Goal: Task Accomplishment & Management: Use online tool/utility

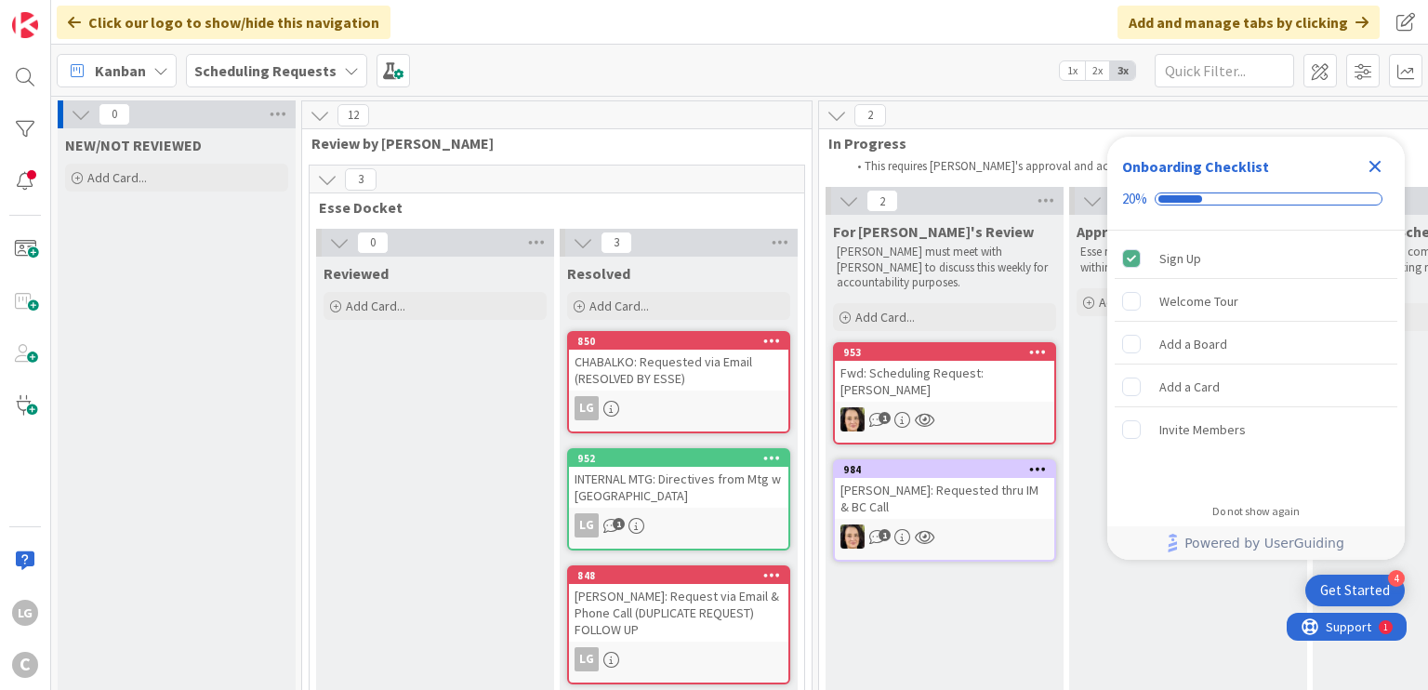
click at [1368, 169] on icon "Close Checklist" at bounding box center [1375, 166] width 22 height 22
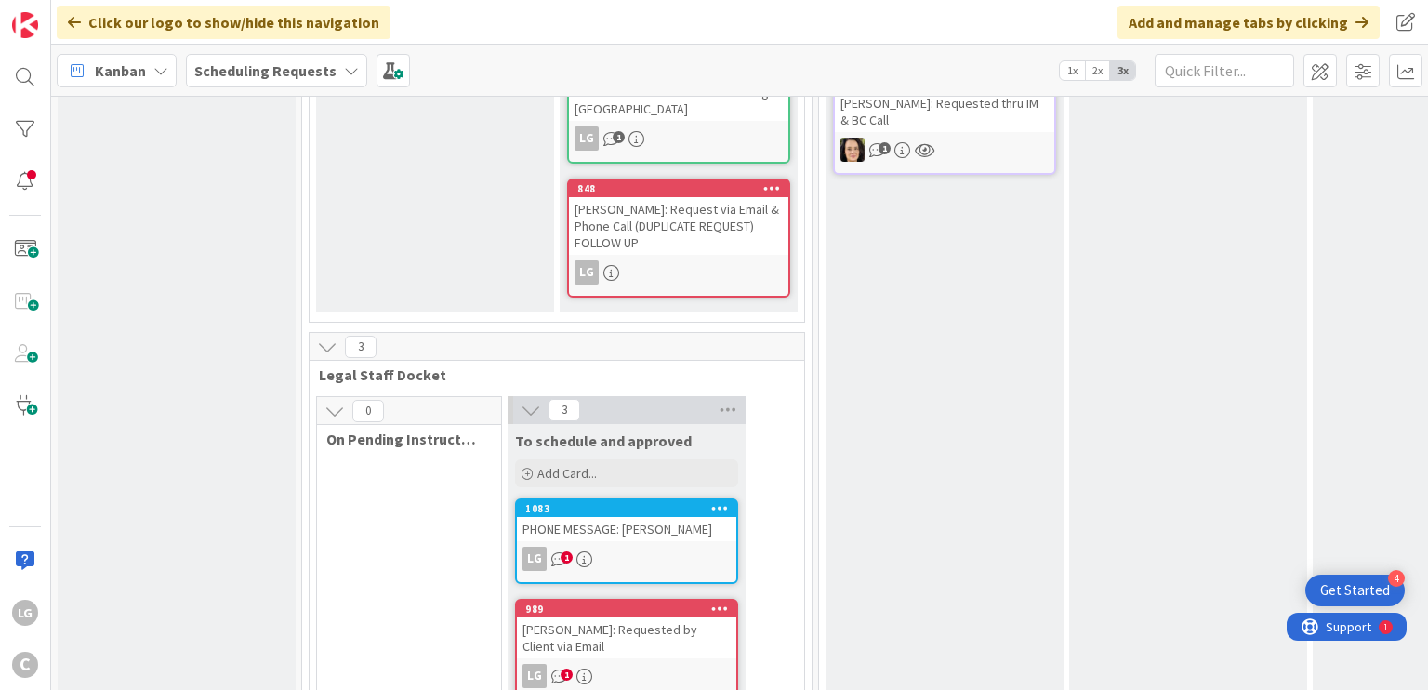
scroll to position [558, 0]
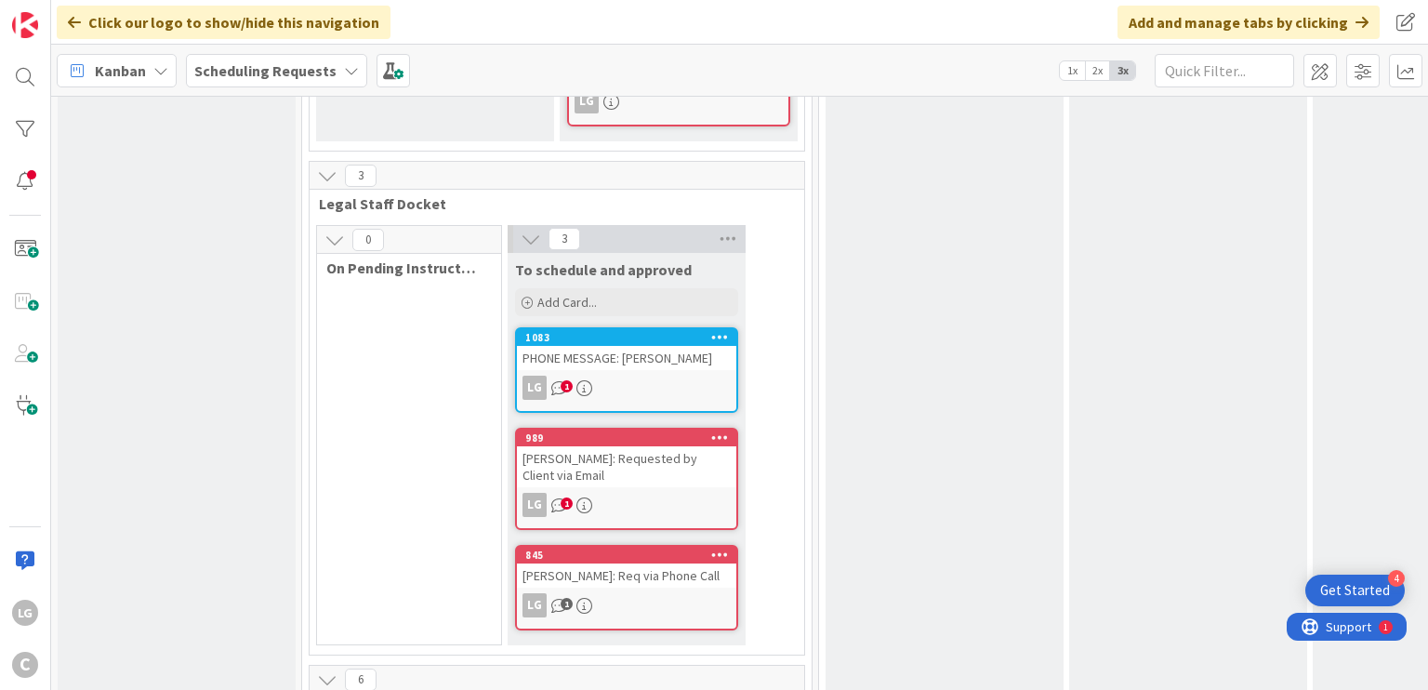
click at [650, 453] on link "989 [PERSON_NAME]: Requested by Client via Email LG 1" at bounding box center [626, 479] width 223 height 102
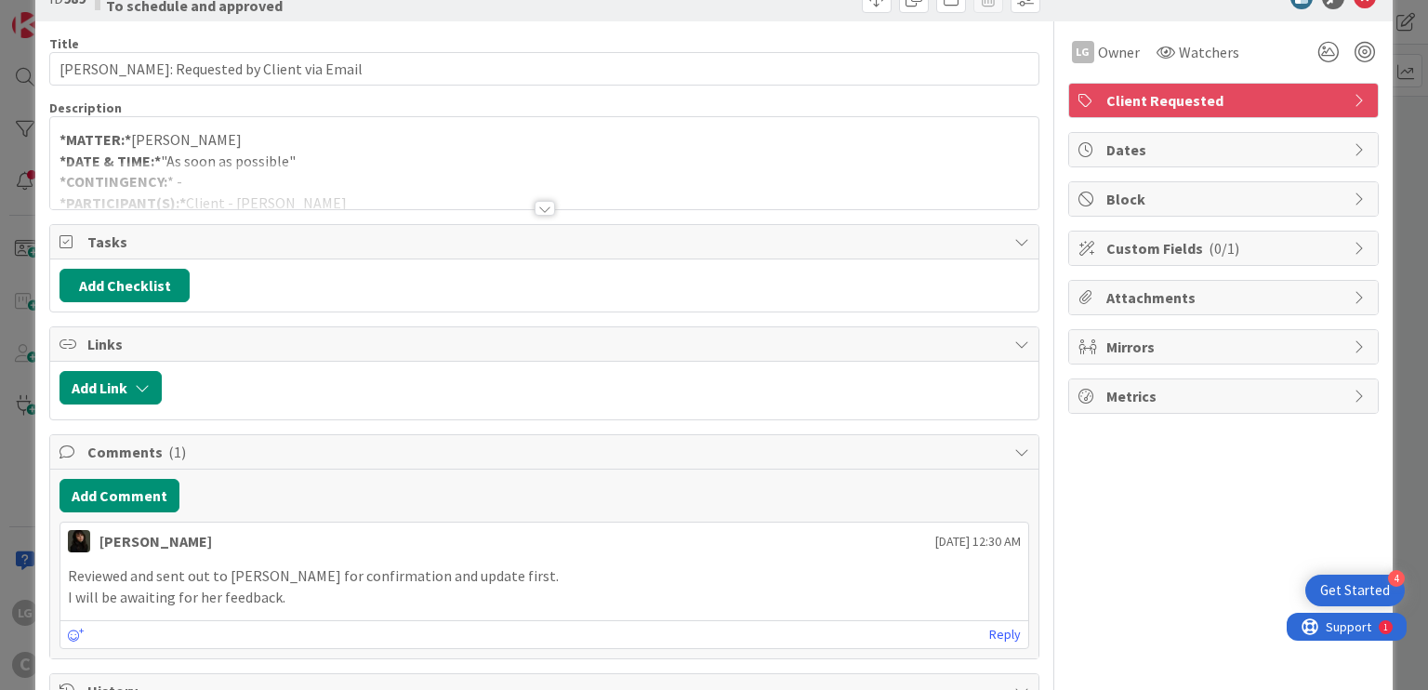
scroll to position [93, 0]
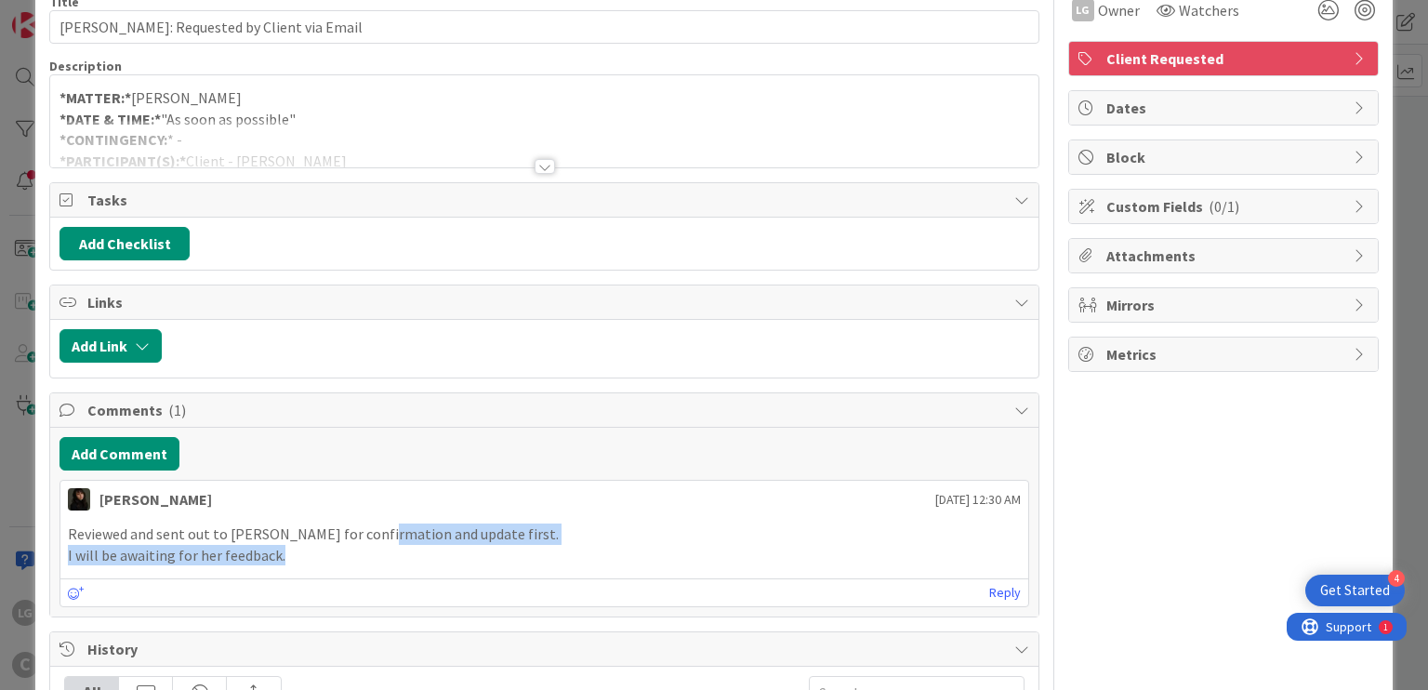
drag, startPoint x: 364, startPoint y: 531, endPoint x: 450, endPoint y: 542, distance: 86.3
click at [450, 542] on div "Reviewed and sent out to [PERSON_NAME] for confirmation and update first. I wil…" at bounding box center [544, 544] width 952 height 42
click at [450, 545] on p "I will be awaiting for her feedback." at bounding box center [544, 555] width 952 height 21
drag, startPoint x: 450, startPoint y: 542, endPoint x: 460, endPoint y: 557, distance: 18.1
click at [460, 557] on p "I will be awaiting for her feedback." at bounding box center [544, 555] width 952 height 21
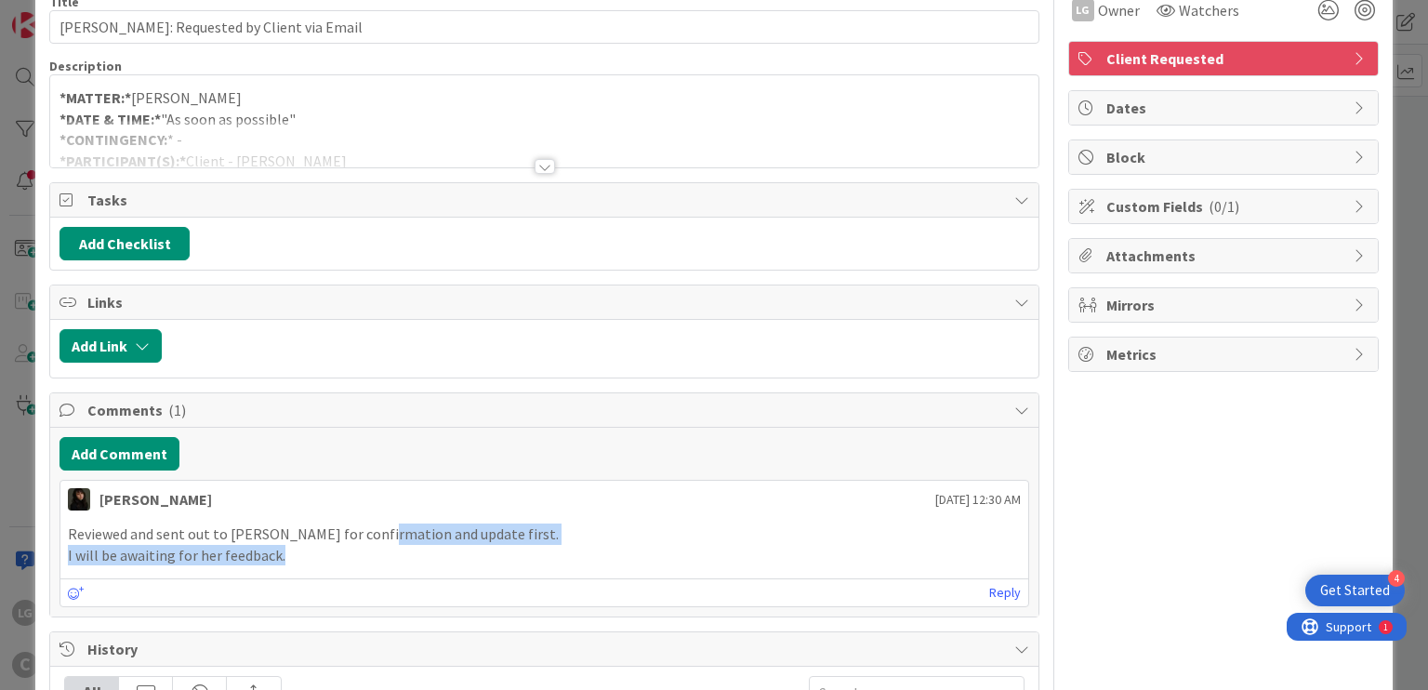
click at [460, 557] on p "I will be awaiting for her feedback." at bounding box center [544, 555] width 952 height 21
click at [460, 532] on div "Reviewed and sent out to [PERSON_NAME] for confirmation and update first. I wil…" at bounding box center [544, 544] width 952 height 42
click at [460, 532] on p "Reviewed and sent out to [PERSON_NAME] for confirmation and update first." at bounding box center [544, 533] width 952 height 21
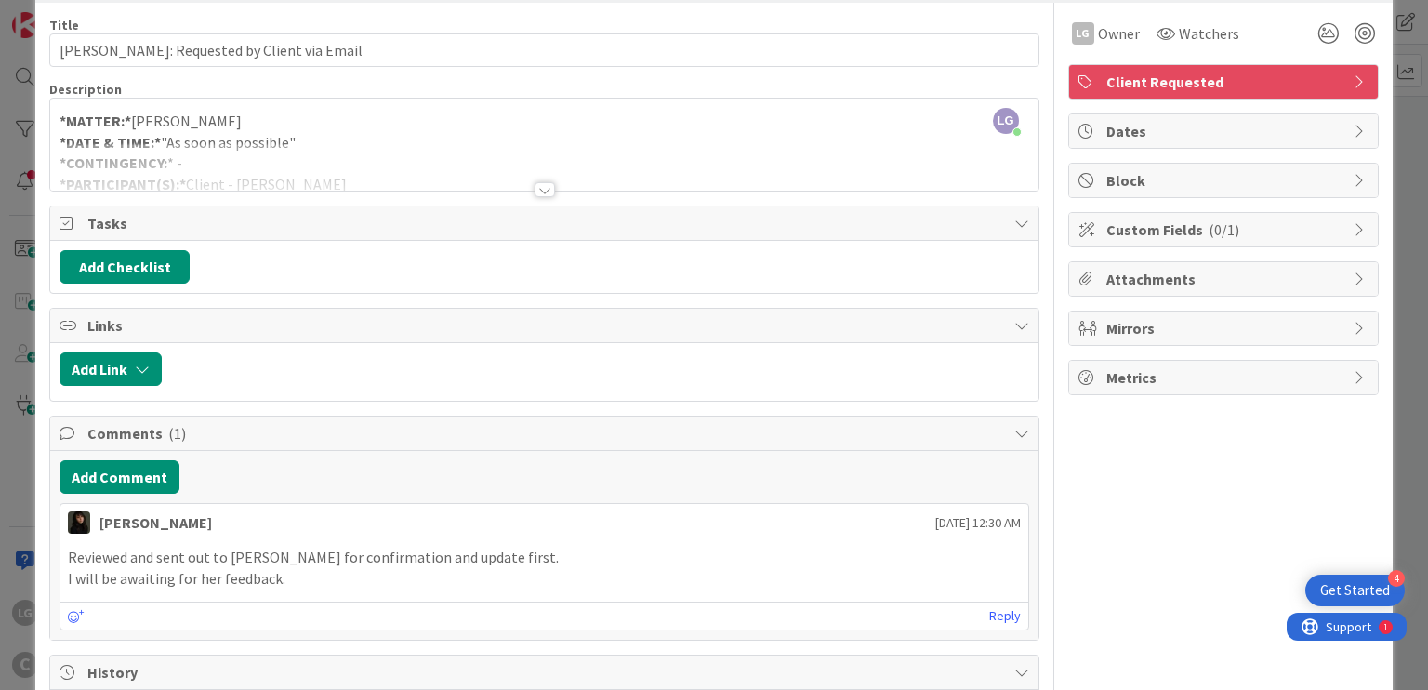
scroll to position [0, 0]
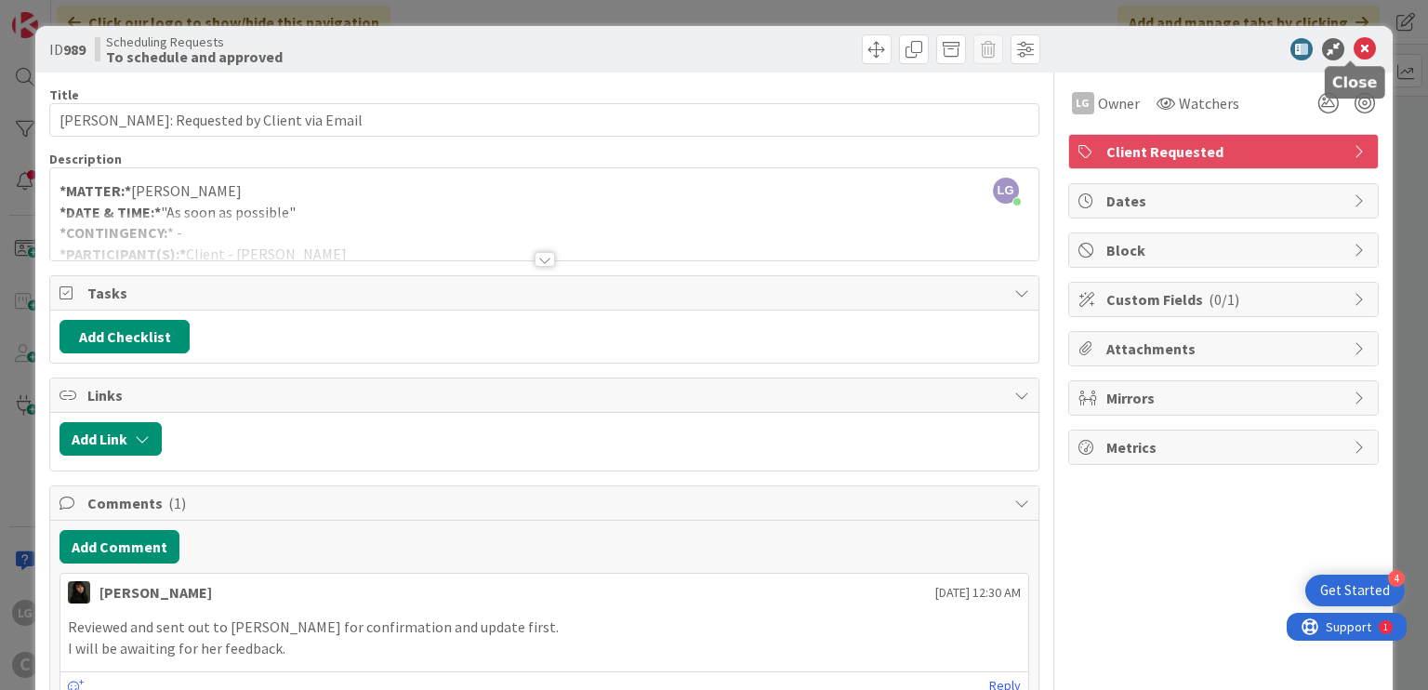
click at [1354, 45] on icon at bounding box center [1365, 49] width 22 height 22
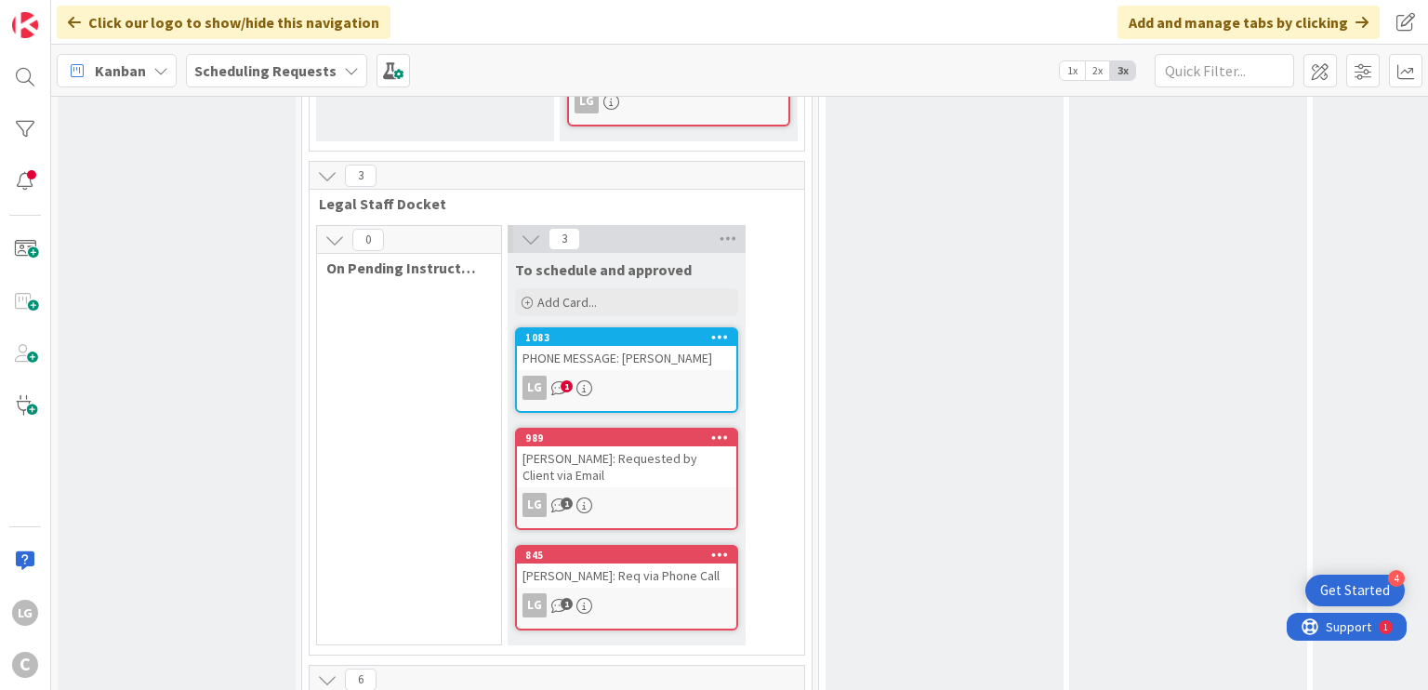
click at [637, 346] on div "PHONE MESSAGE: [PERSON_NAME]" at bounding box center [626, 358] width 219 height 24
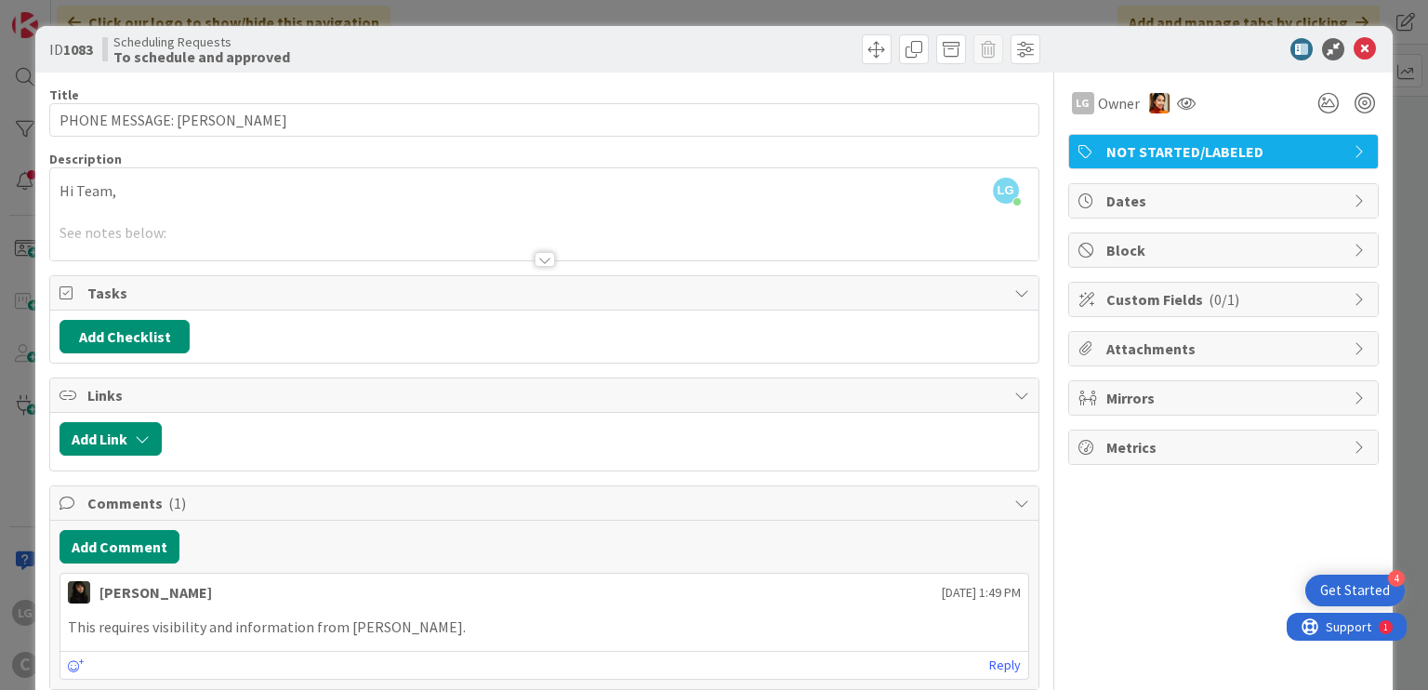
click at [535, 260] on div at bounding box center [545, 259] width 20 height 15
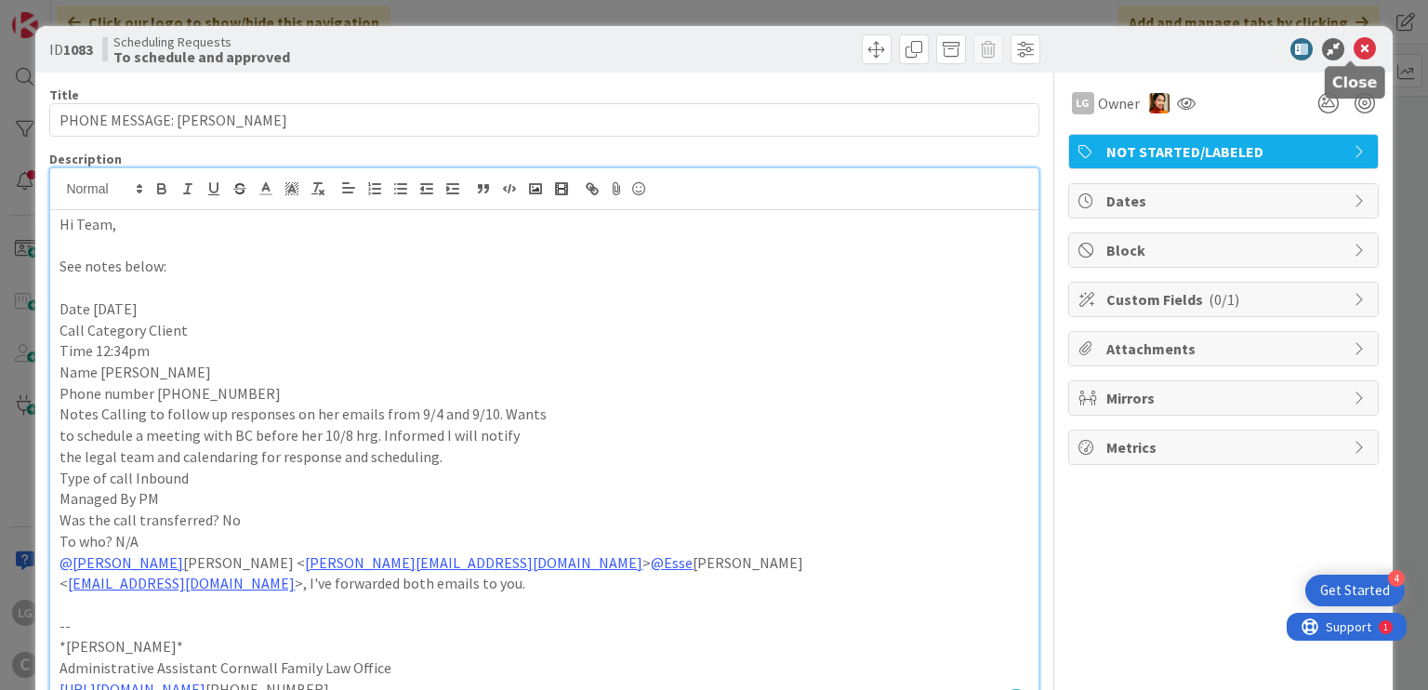
click at [1354, 44] on icon at bounding box center [1365, 49] width 22 height 22
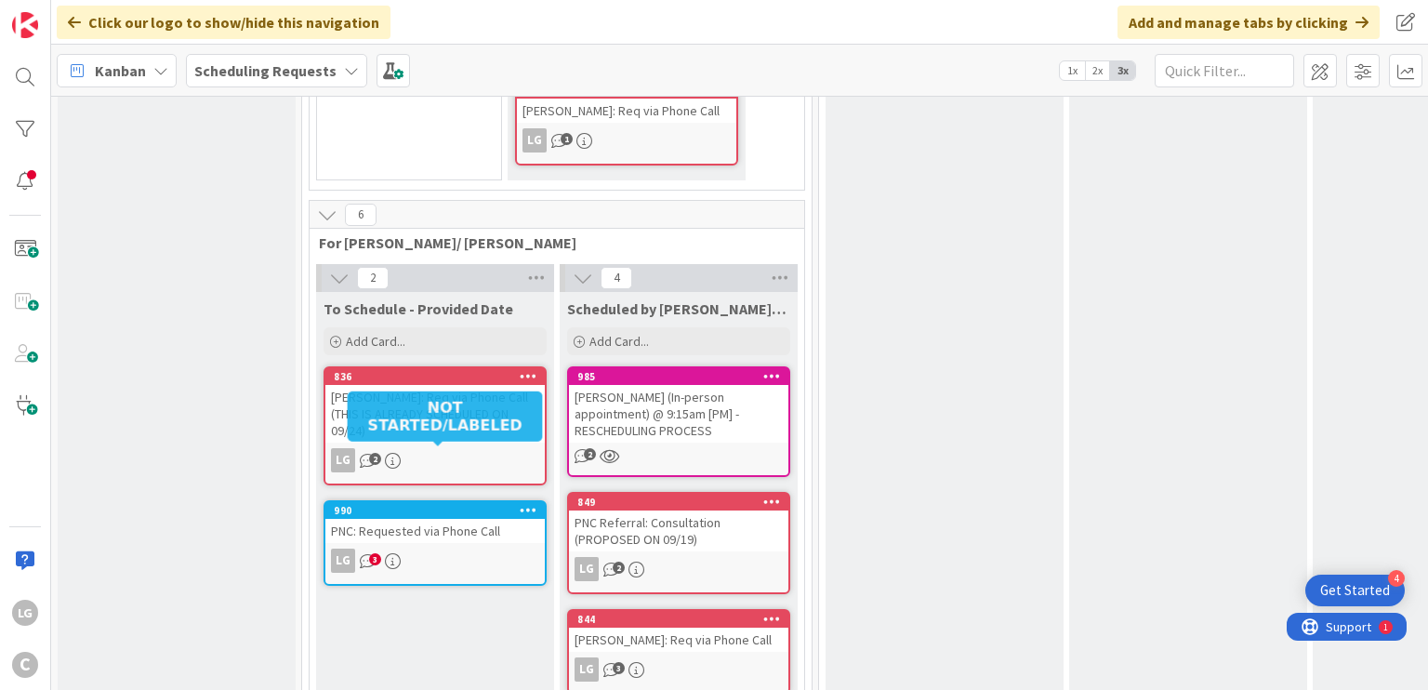
click at [448, 519] on div "PNC: Requested via Phone Call" at bounding box center [434, 531] width 219 height 24
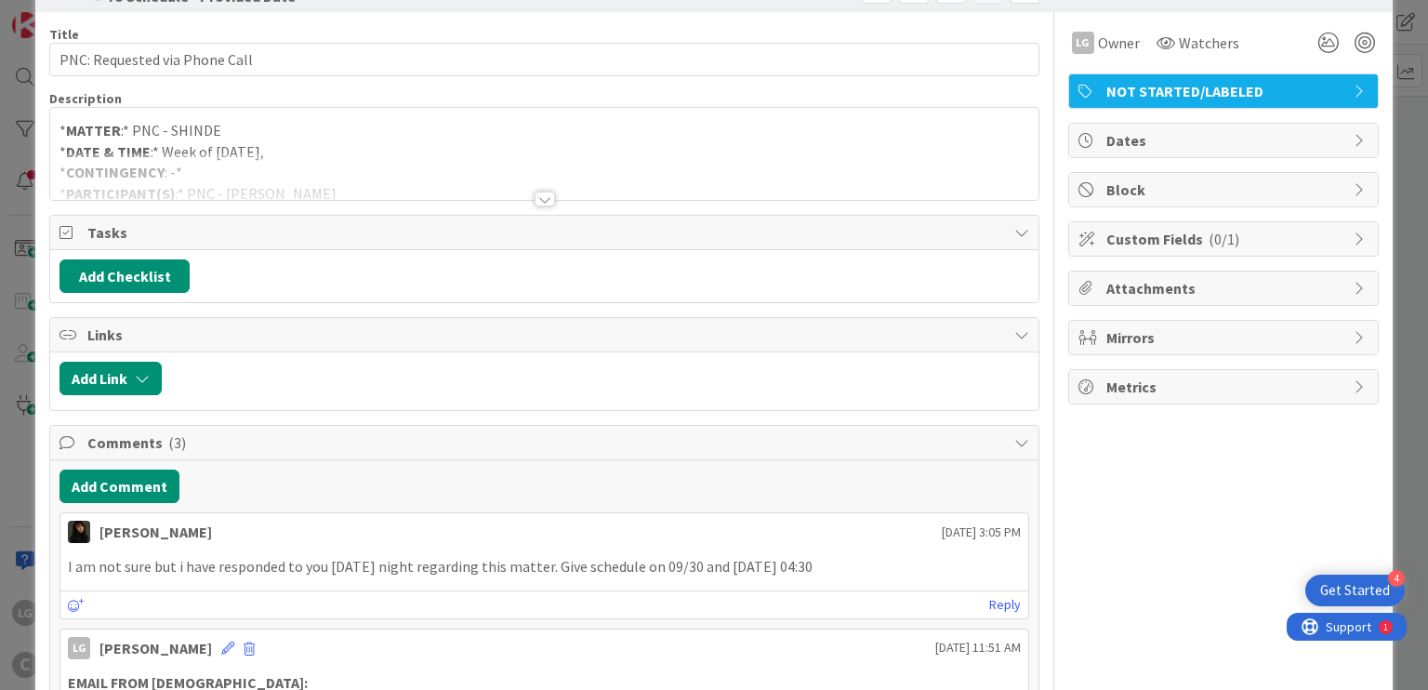
scroll to position [186, 0]
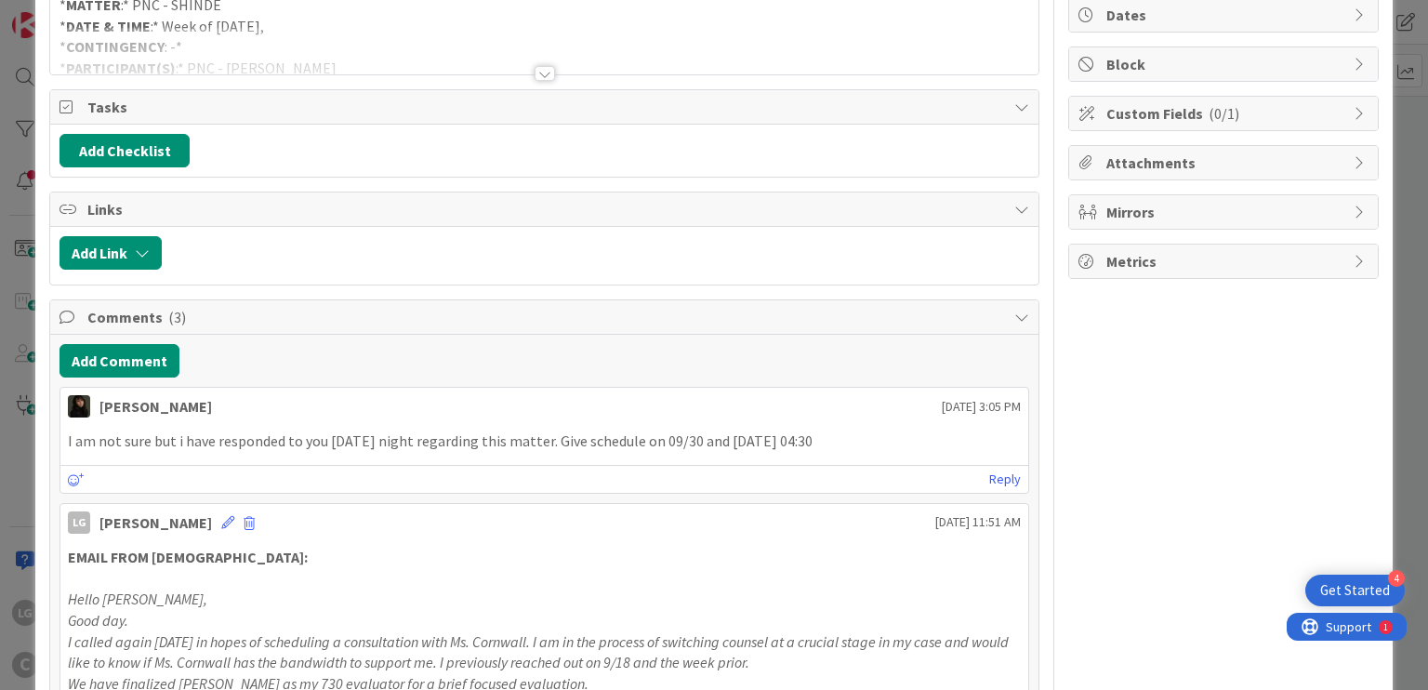
click at [414, 434] on p "I am not sure but i have responded to you [DATE] night regarding this matter. G…" at bounding box center [544, 440] width 952 height 21
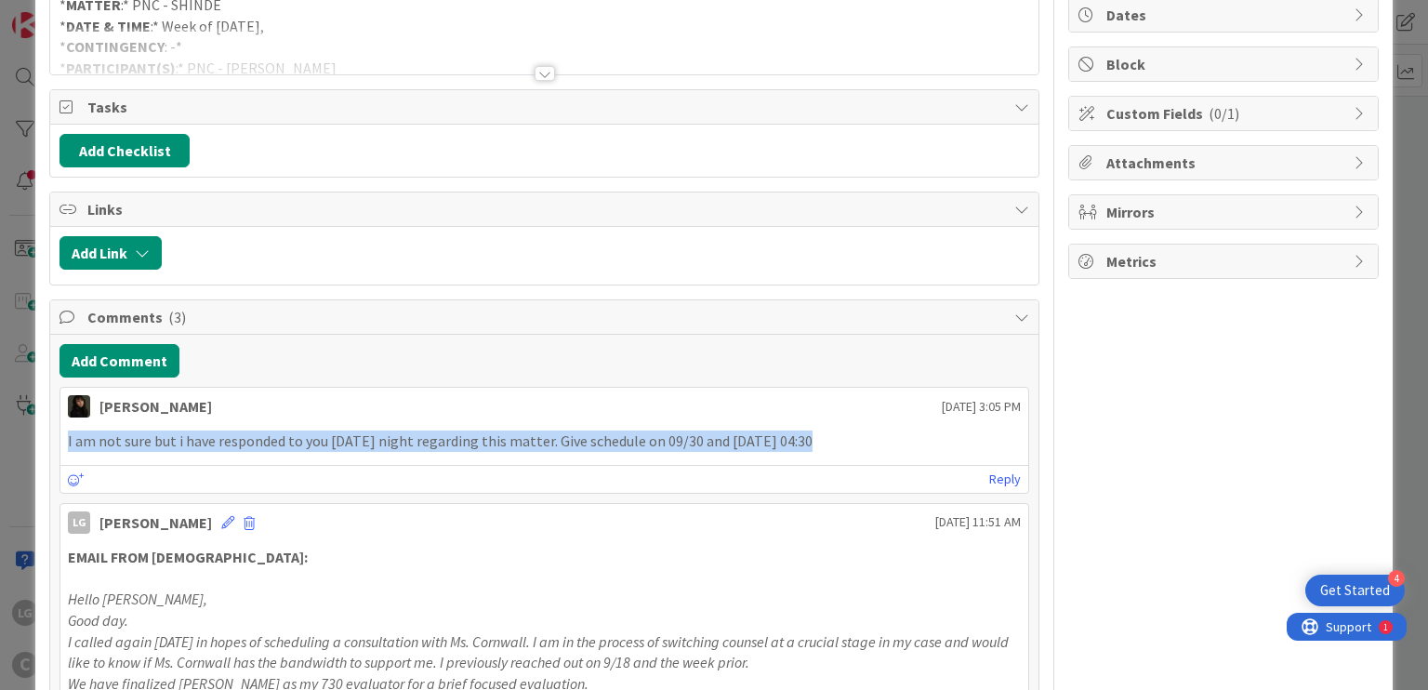
click at [414, 434] on p "I am not sure but i have responded to you [DATE] night regarding this matter. G…" at bounding box center [544, 440] width 952 height 21
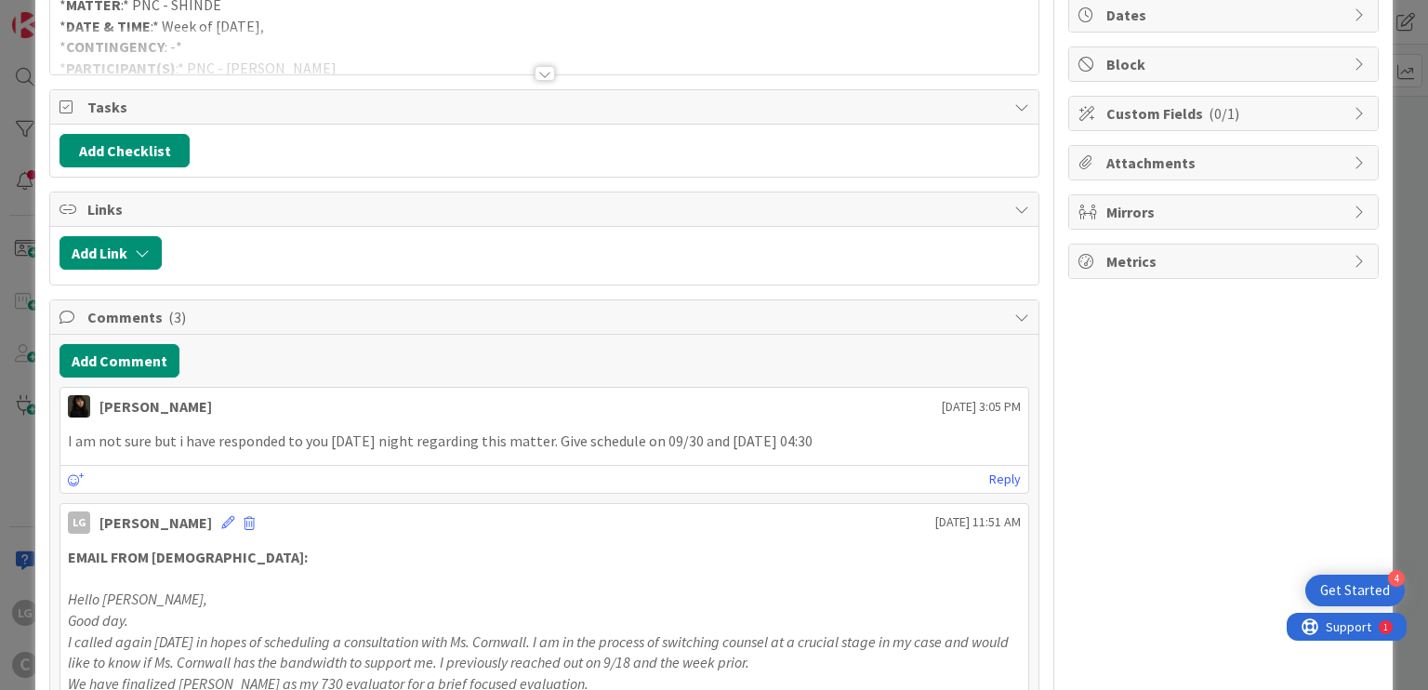
click at [513, 434] on p "I am not sure but i have responded to you [DATE] night regarding this matter. G…" at bounding box center [544, 440] width 952 height 21
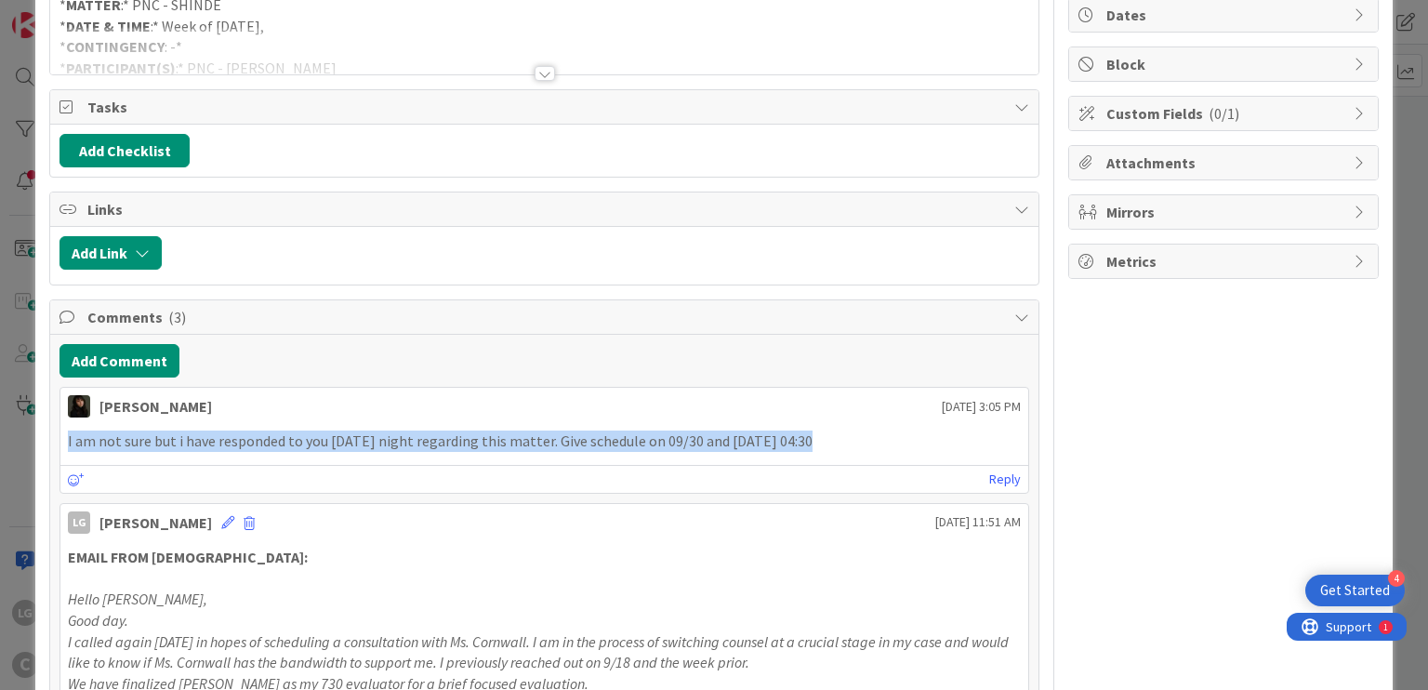
click at [513, 434] on p "I am not sure but i have responded to you [DATE] night regarding this matter. G…" at bounding box center [544, 440] width 952 height 21
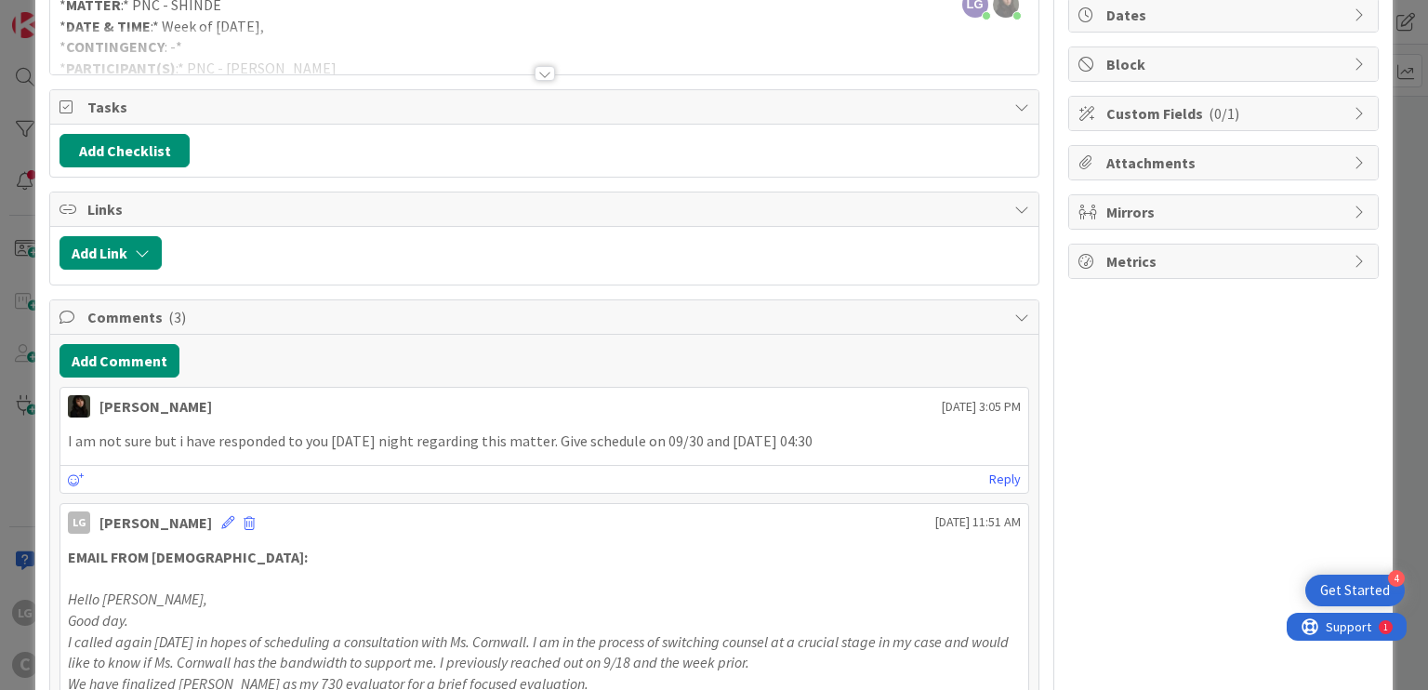
click at [616, 436] on p "I am not sure but i have responded to you [DATE] night regarding this matter. G…" at bounding box center [544, 440] width 952 height 21
click at [676, 437] on p "I am not sure but i have responded to you [DATE] night regarding this matter. G…" at bounding box center [544, 440] width 952 height 21
click at [753, 437] on p "I am not sure but i have responded to you [DATE] night regarding this matter. G…" at bounding box center [544, 440] width 952 height 21
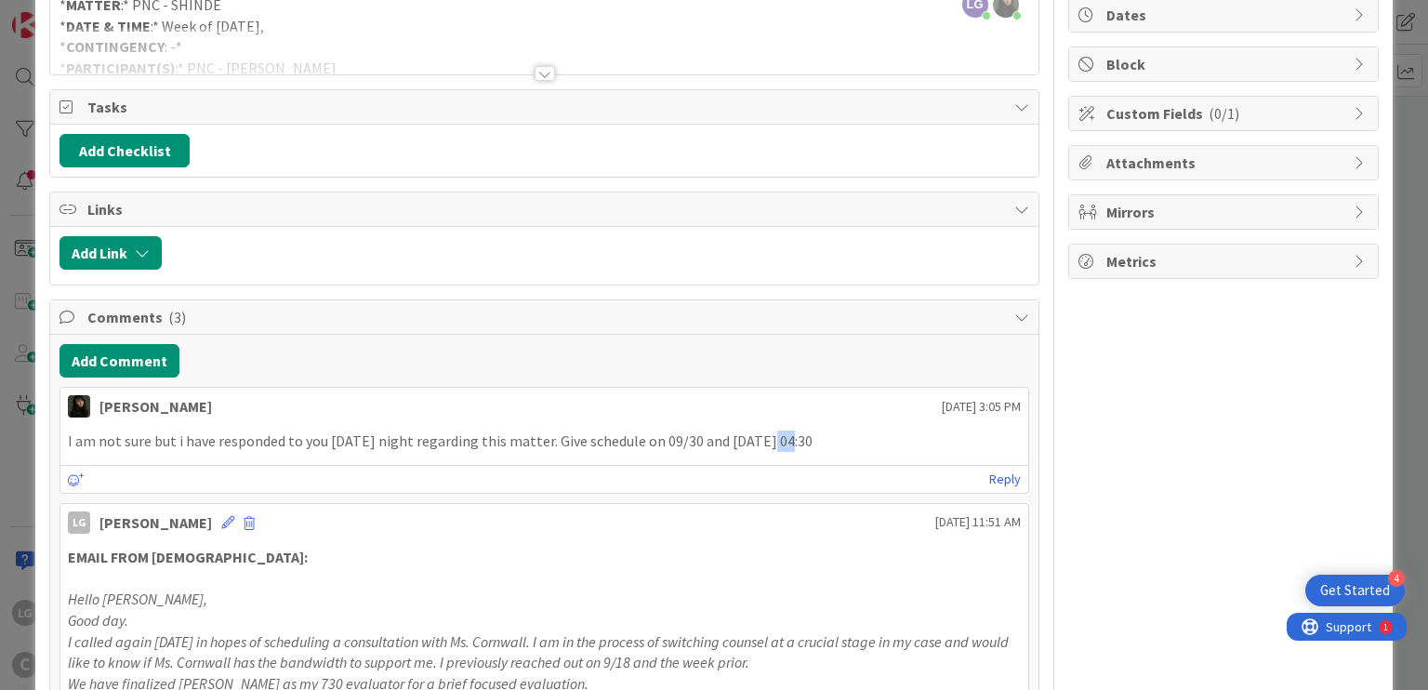
click at [753, 437] on p "I am not sure but i have responded to you [DATE] night regarding this matter. G…" at bounding box center [544, 440] width 952 height 21
click at [815, 438] on p "I am not sure but i have responded to you [DATE] night regarding this matter. G…" at bounding box center [544, 440] width 952 height 21
drag, startPoint x: 815, startPoint y: 438, endPoint x: 584, endPoint y: 438, distance: 230.6
click at [585, 438] on p "I am not sure but i have responded to you [DATE] night regarding this matter. G…" at bounding box center [544, 440] width 952 height 21
click at [584, 438] on p "I am not sure but i have responded to you [DATE] night regarding this matter. G…" at bounding box center [544, 440] width 952 height 21
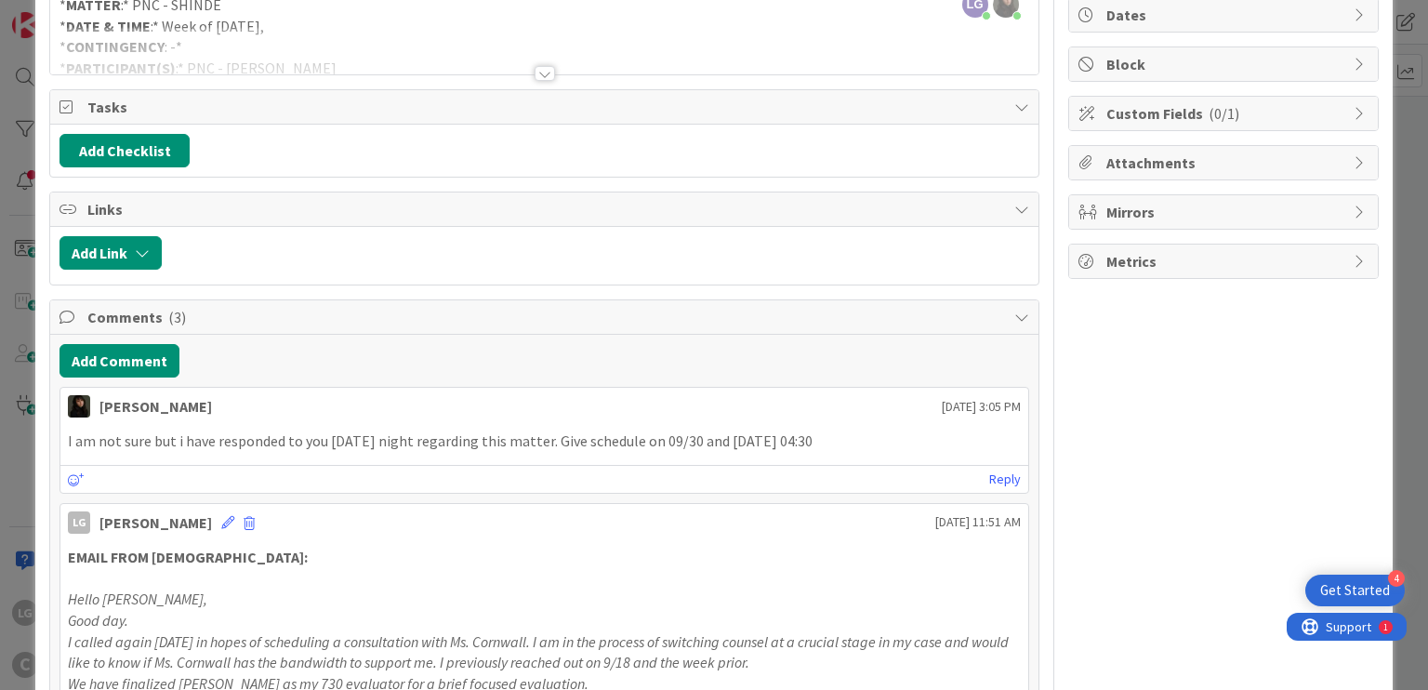
drag, startPoint x: 584, startPoint y: 438, endPoint x: 803, endPoint y: 438, distance: 219.4
click at [803, 438] on p "I am not sure but i have responded to you [DATE] night regarding this matter. G…" at bounding box center [544, 440] width 952 height 21
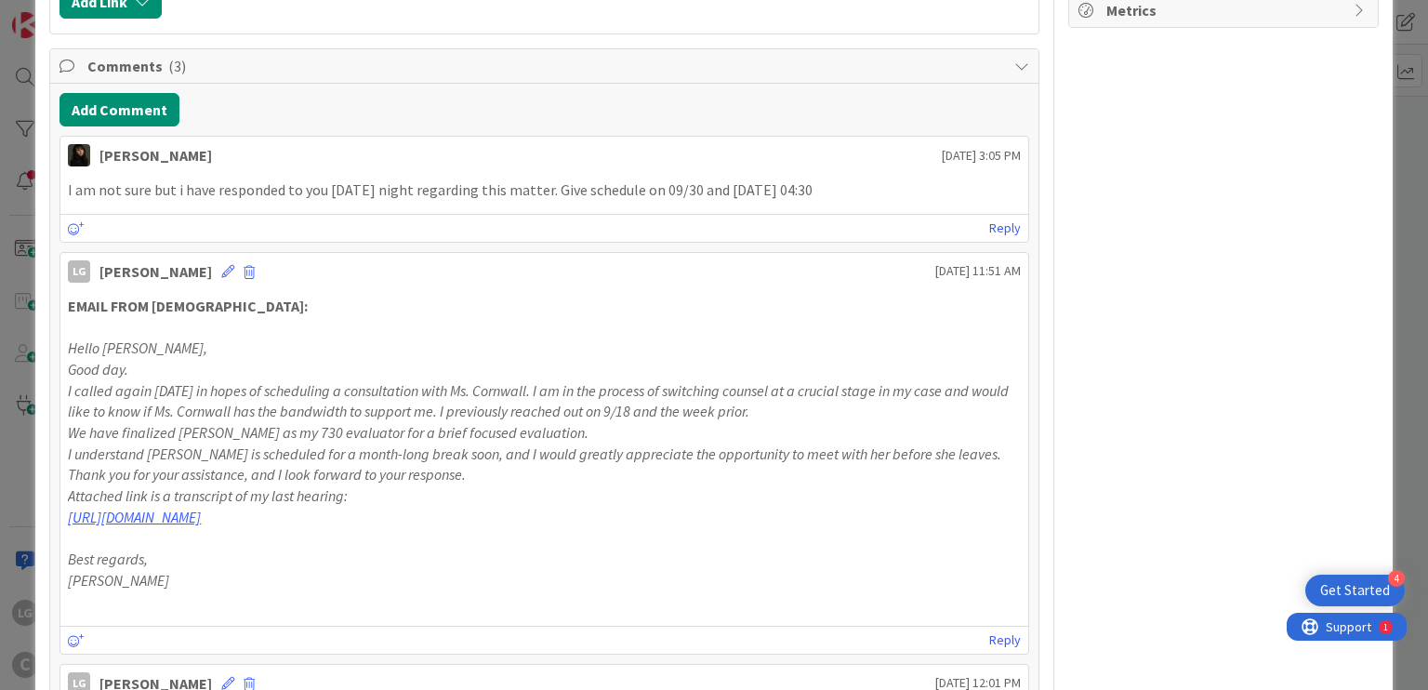
scroll to position [465, 0]
